Goal: Navigation & Orientation: Find specific page/section

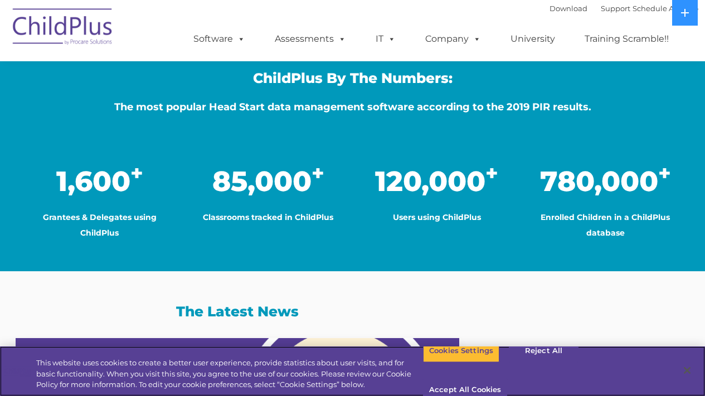
scroll to position [785, 0]
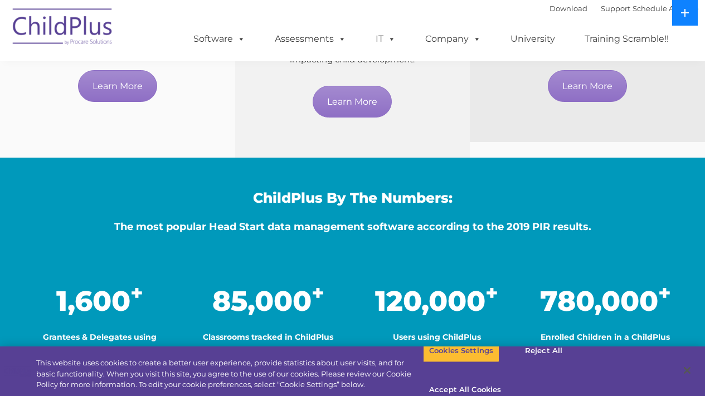
click at [680, 18] on button at bounding box center [685, 13] width 26 height 26
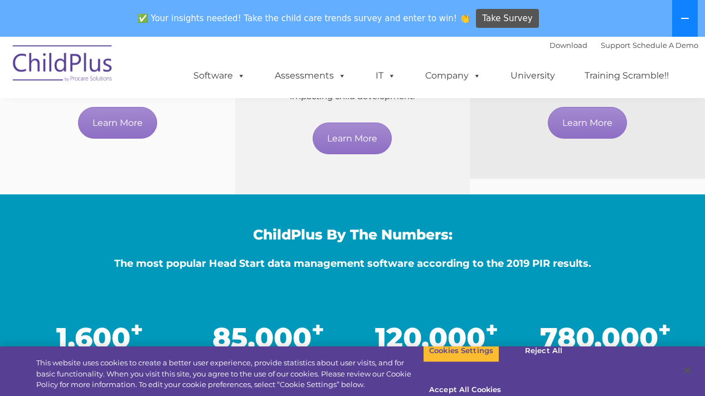
click at [393, 76] on span at bounding box center [390, 75] width 12 height 11
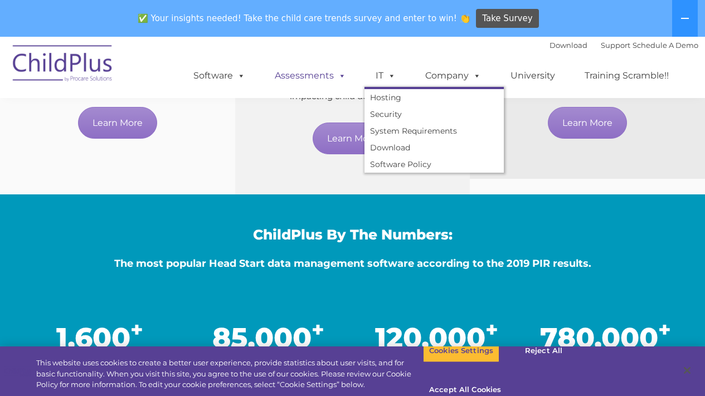
drag, startPoint x: 680, startPoint y: 18, endPoint x: 306, endPoint y: 77, distance: 379.3
click at [306, 77] on link "Assessments" at bounding box center [311, 76] width 94 height 22
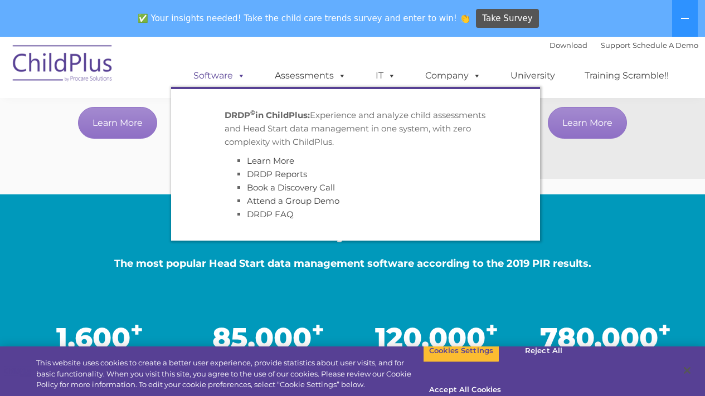
drag, startPoint x: 306, startPoint y: 77, endPoint x: 224, endPoint y: 75, distance: 82.0
click at [224, 75] on link "Software" at bounding box center [219, 76] width 74 height 22
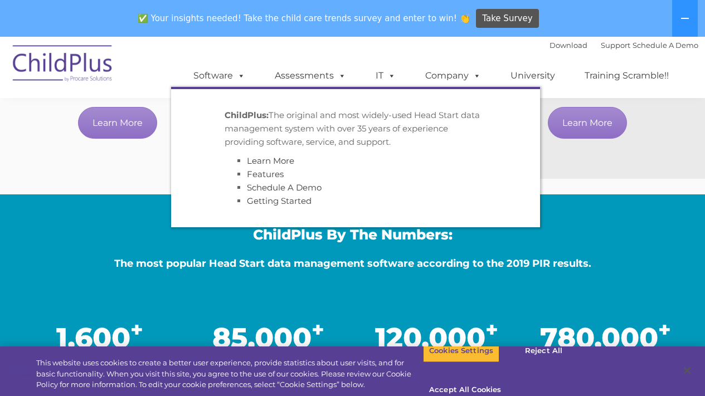
drag, startPoint x: 224, startPoint y: 75, endPoint x: 164, endPoint y: 175, distance: 116.3
click at [164, 175] on div "Reliable Technical Support Need help with ChildPlus? We offer many convenient w…" at bounding box center [117, 61] width 235 height 236
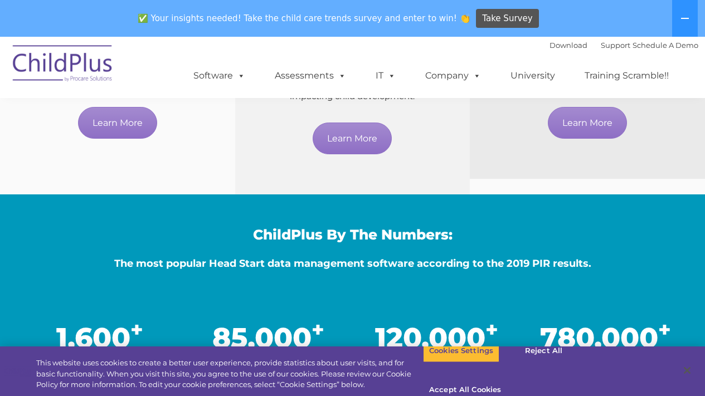
scroll to position [513, 0]
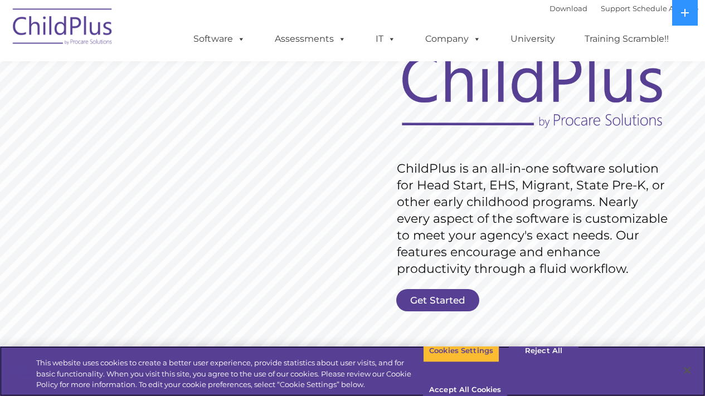
scroll to position [106, 0]
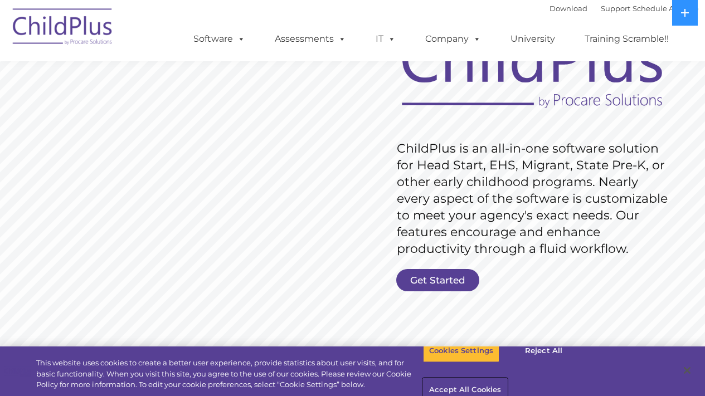
click at [507, 379] on button "Accept All Cookies" at bounding box center [465, 390] width 84 height 23
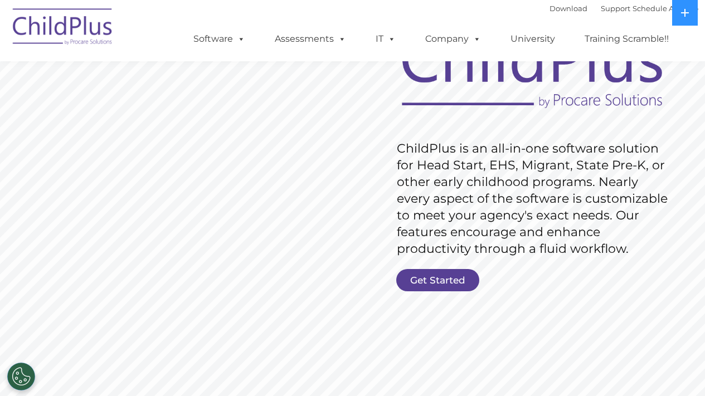
drag, startPoint x: 0, startPoint y: 0, endPoint x: 435, endPoint y: 277, distance: 516.2
click at [435, 277] on link "Get Started" at bounding box center [437, 280] width 83 height 22
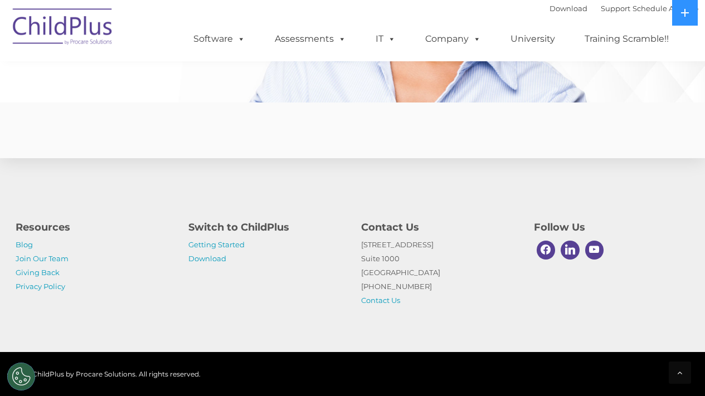
scroll to position [2743, 0]
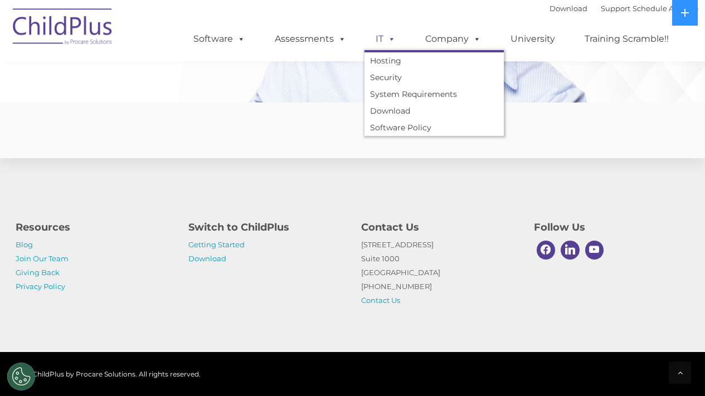
click at [381, 41] on link "IT" at bounding box center [386, 39] width 42 height 22
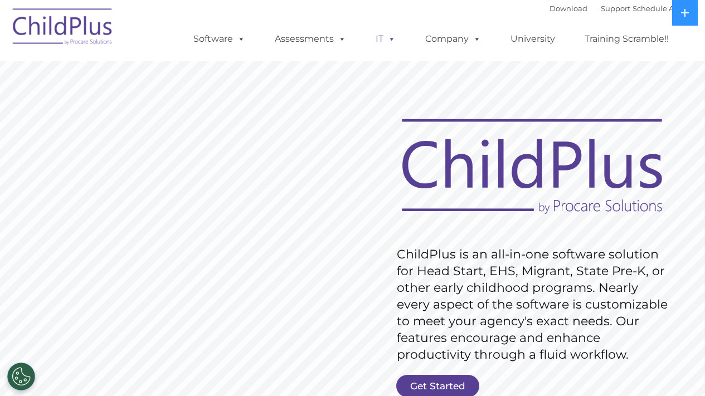
click at [377, 37] on link "IT" at bounding box center [386, 39] width 42 height 22
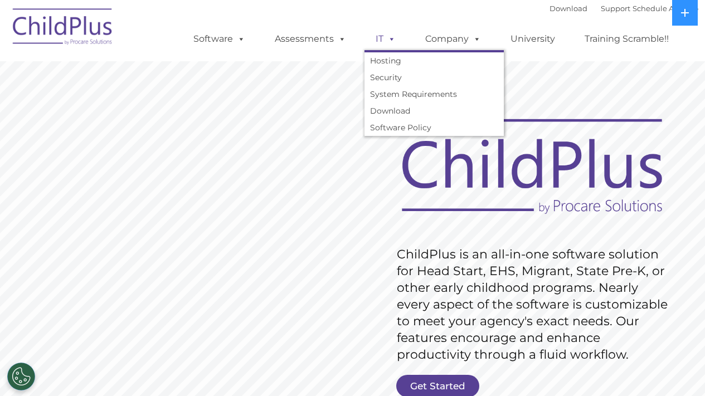
click at [337, 33] on span at bounding box center [340, 38] width 12 height 11
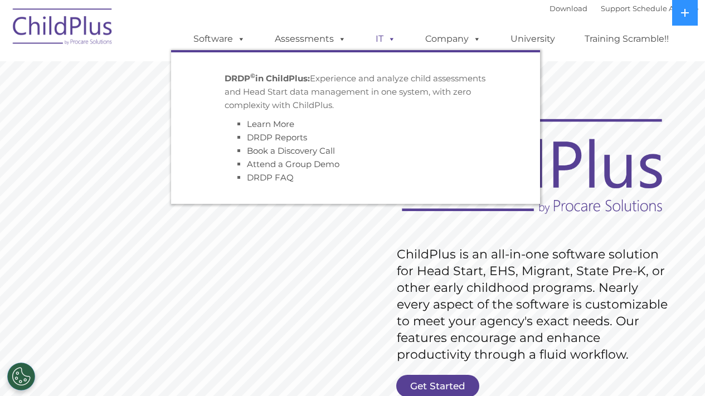
click at [219, 38] on link "Software" at bounding box center [219, 39] width 74 height 22
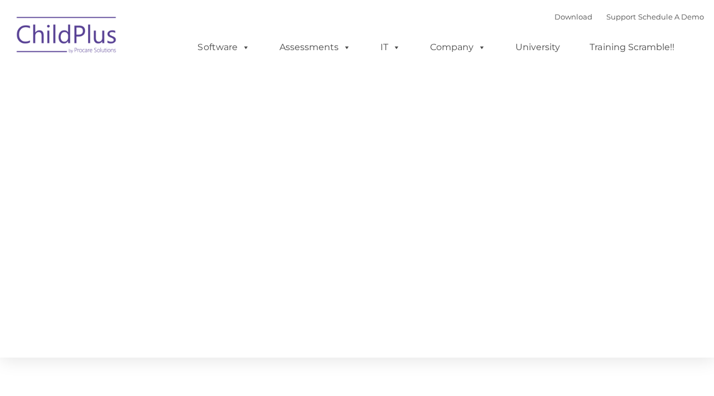
type input ""
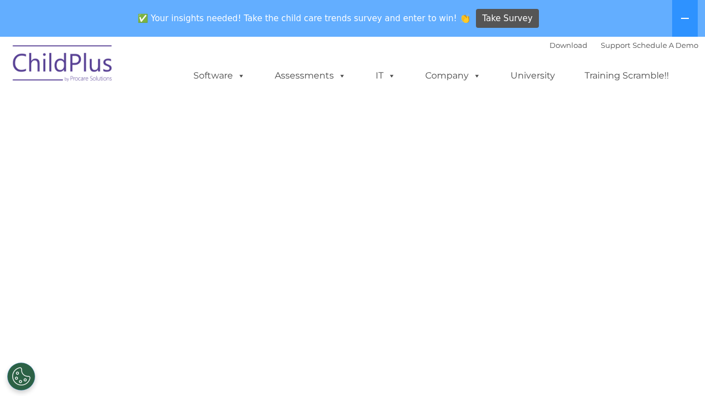
select select "MEDIUM"
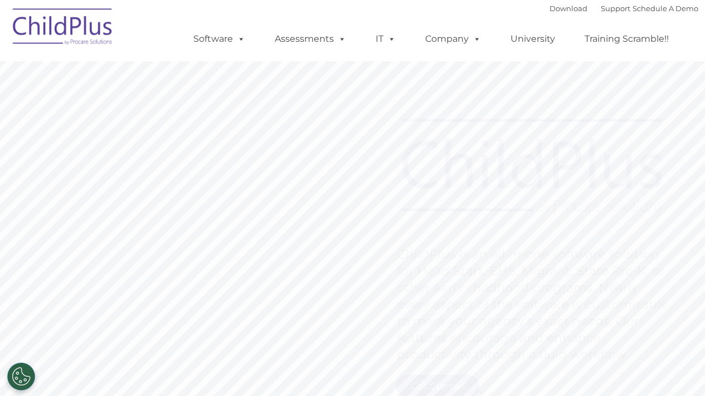
click at [390, 43] on span at bounding box center [390, 38] width 12 height 11
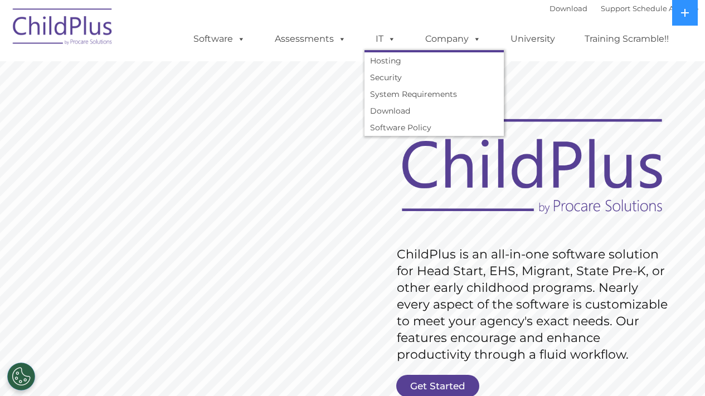
click at [447, 39] on link "Company" at bounding box center [453, 39] width 78 height 22
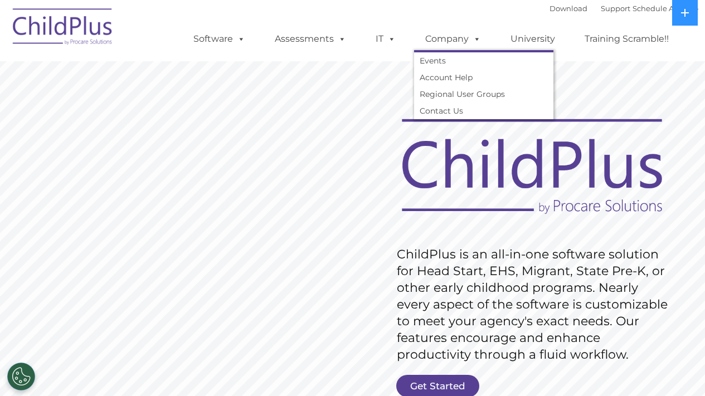
click at [393, 40] on span at bounding box center [390, 38] width 12 height 11
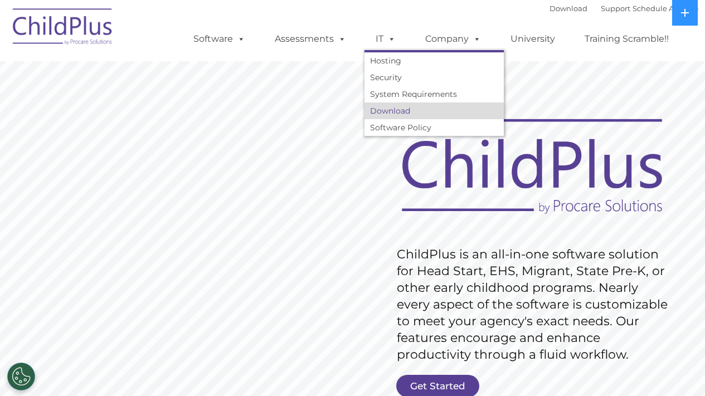
drag, startPoint x: 0, startPoint y: 0, endPoint x: 404, endPoint y: 109, distance: 418.2
click at [404, 109] on link "Download" at bounding box center [434, 111] width 139 height 17
